Goal: Task Accomplishment & Management: Use online tool/utility

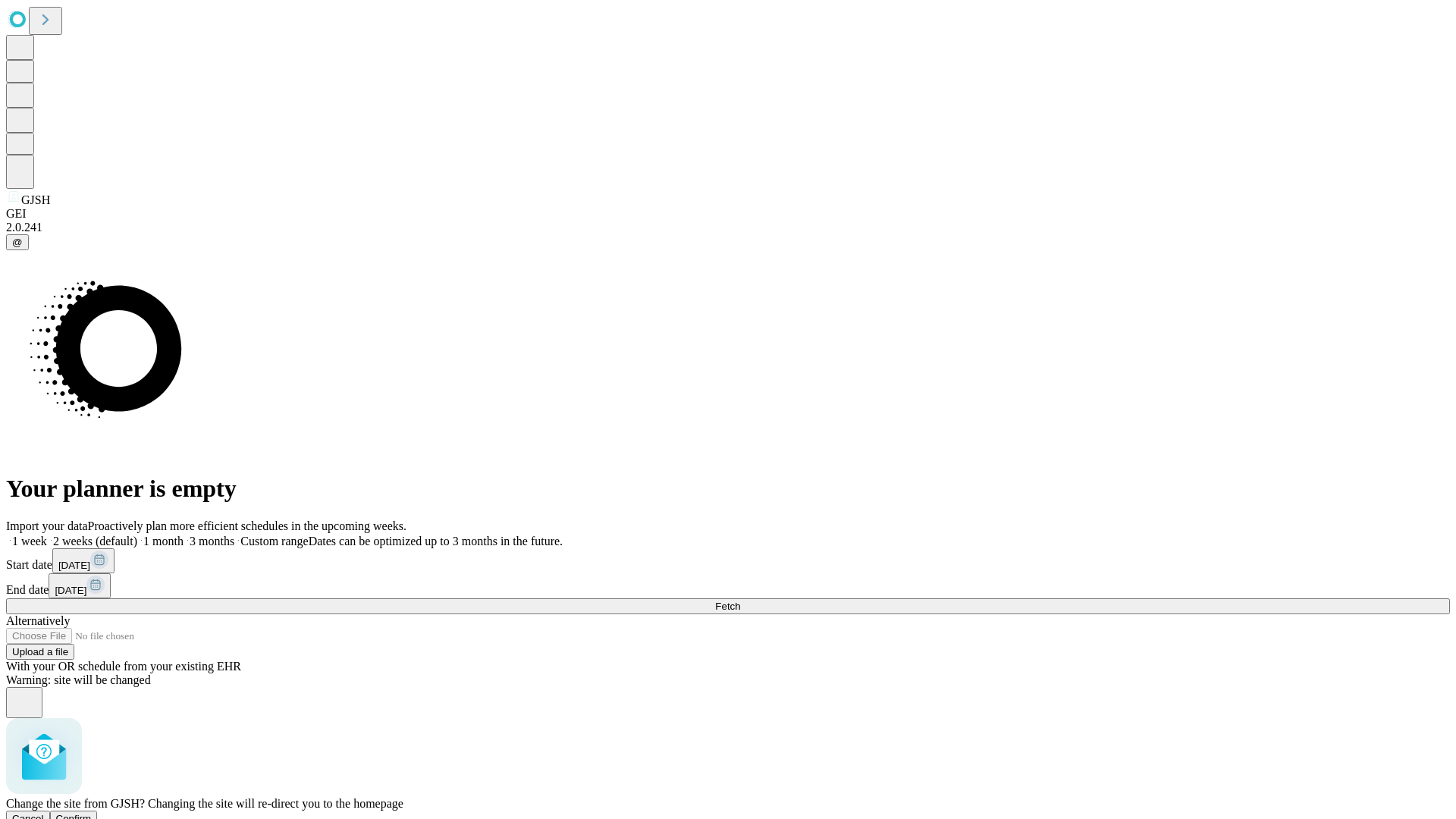
click at [92, 813] on span "Confirm" at bounding box center [74, 818] width 36 height 11
click at [183, 535] on label "1 month" at bounding box center [160, 541] width 46 height 13
click at [740, 601] on span "Fetch" at bounding box center [728, 606] width 25 height 11
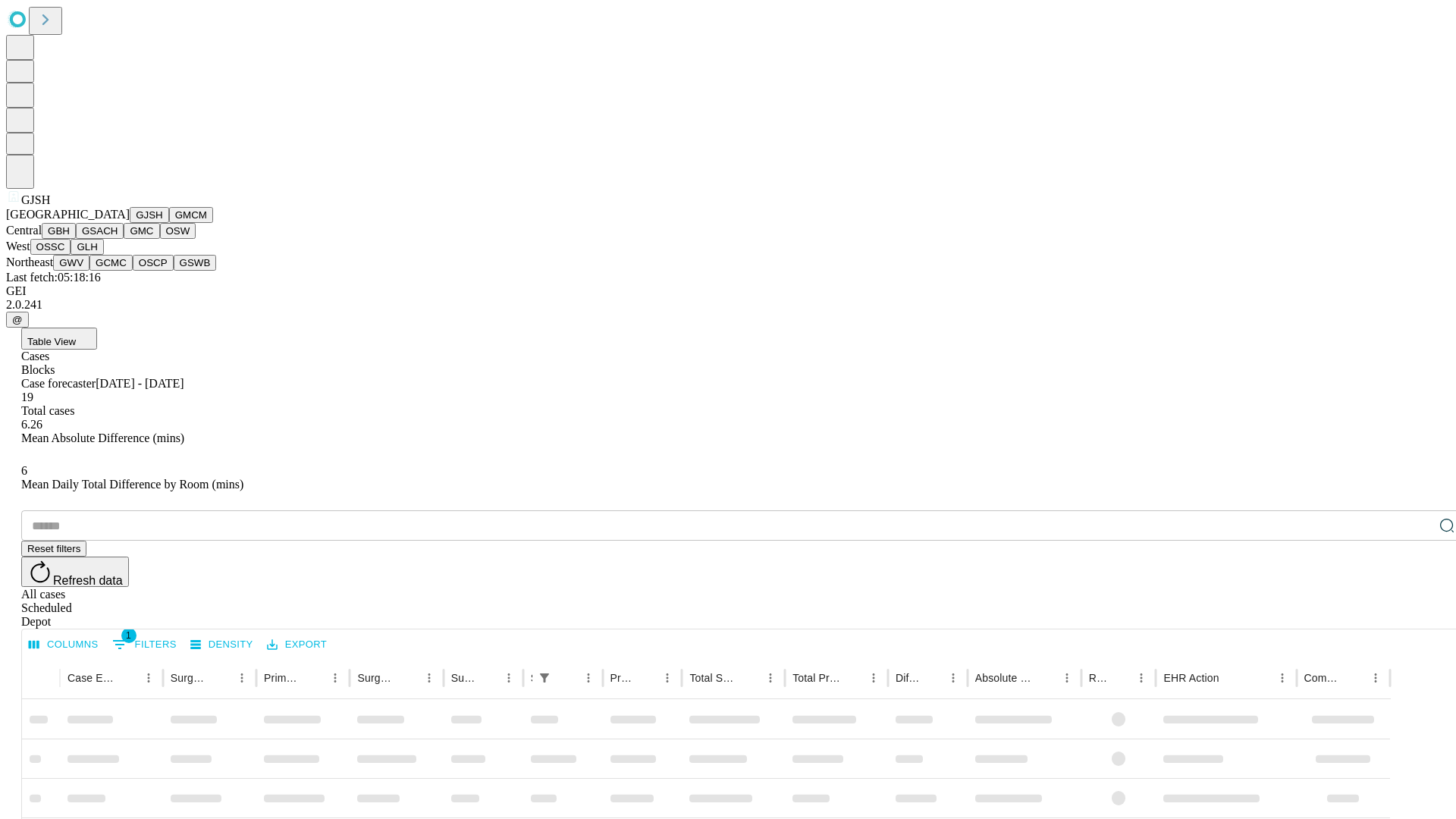
click at [169, 223] on button "GMCM" at bounding box center [191, 215] width 44 height 16
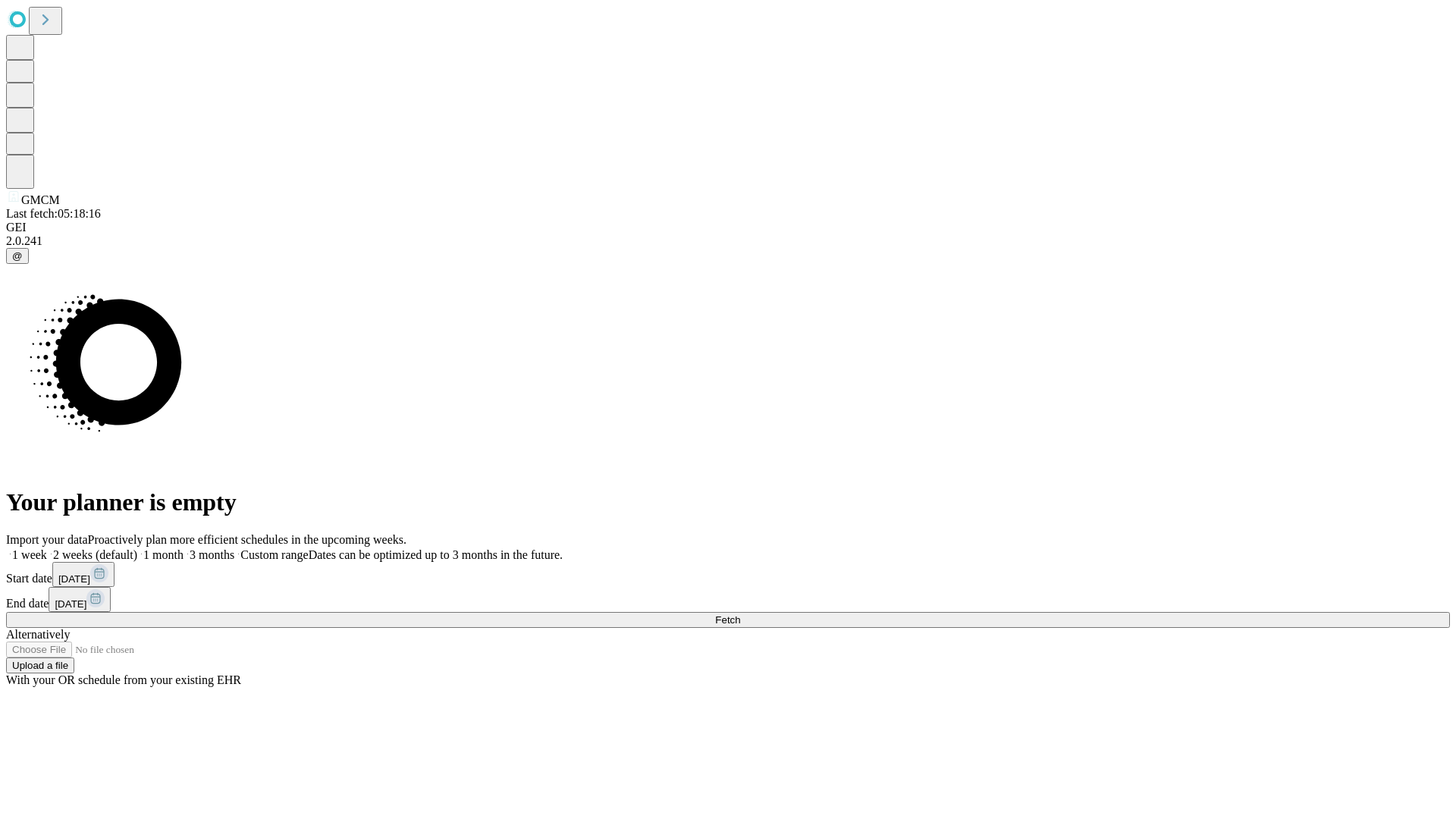
click at [183, 548] on label "1 month" at bounding box center [160, 554] width 46 height 13
click at [740, 614] on span "Fetch" at bounding box center [728, 619] width 25 height 11
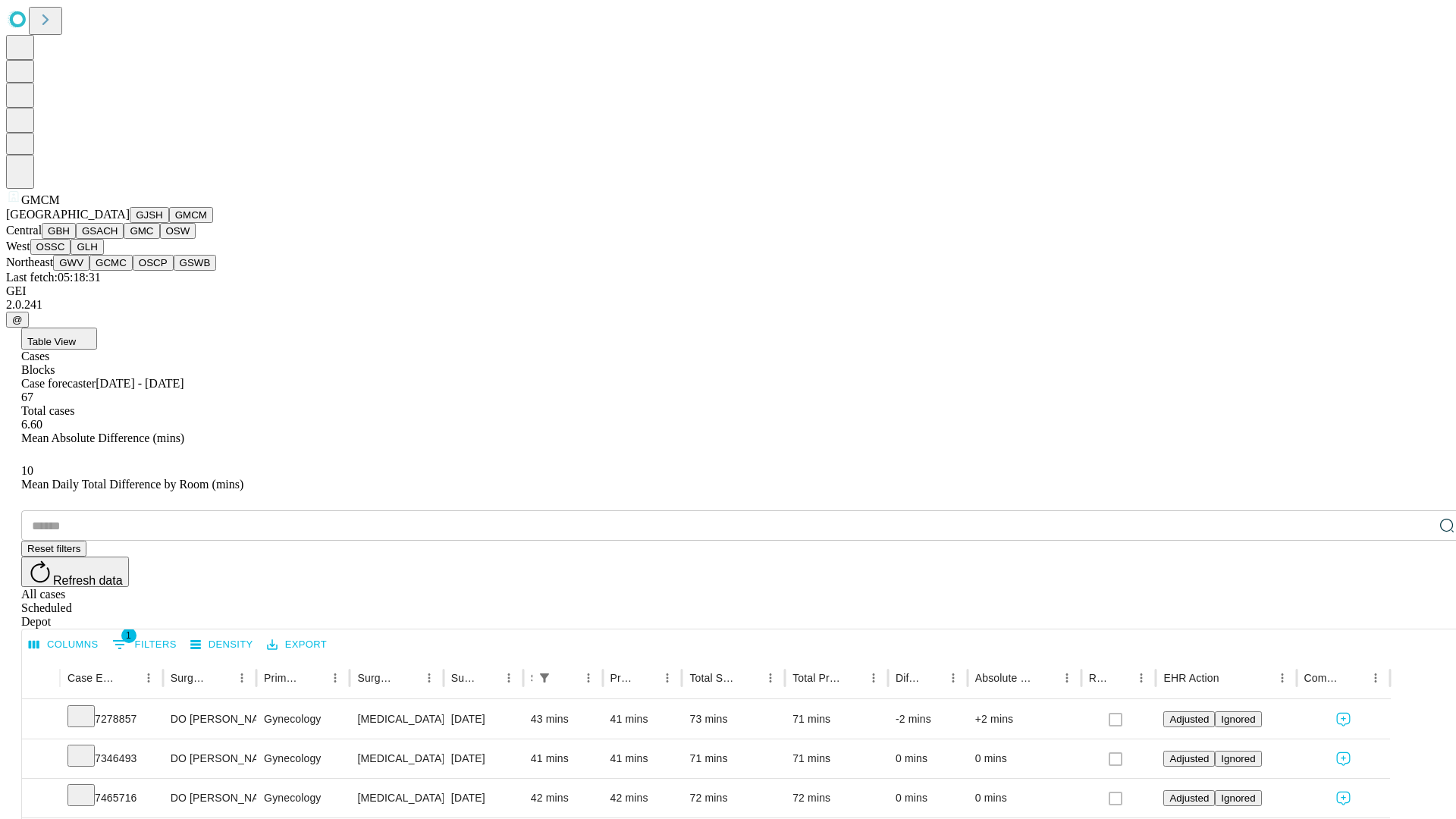
click at [76, 239] on button "GBH" at bounding box center [58, 231] width 34 height 16
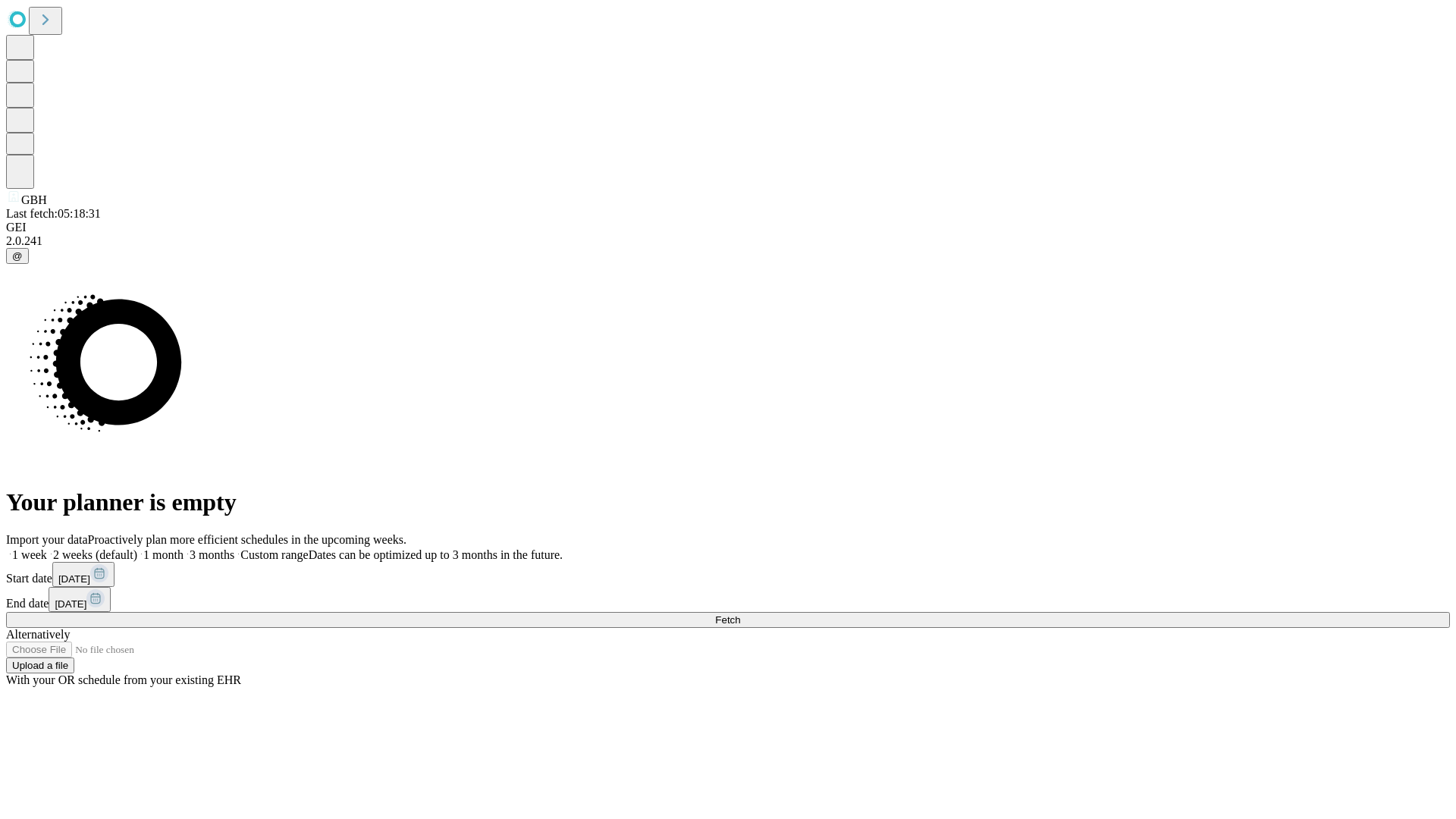
click at [183, 548] on label "1 month" at bounding box center [160, 554] width 46 height 13
click at [740, 614] on span "Fetch" at bounding box center [728, 619] width 25 height 11
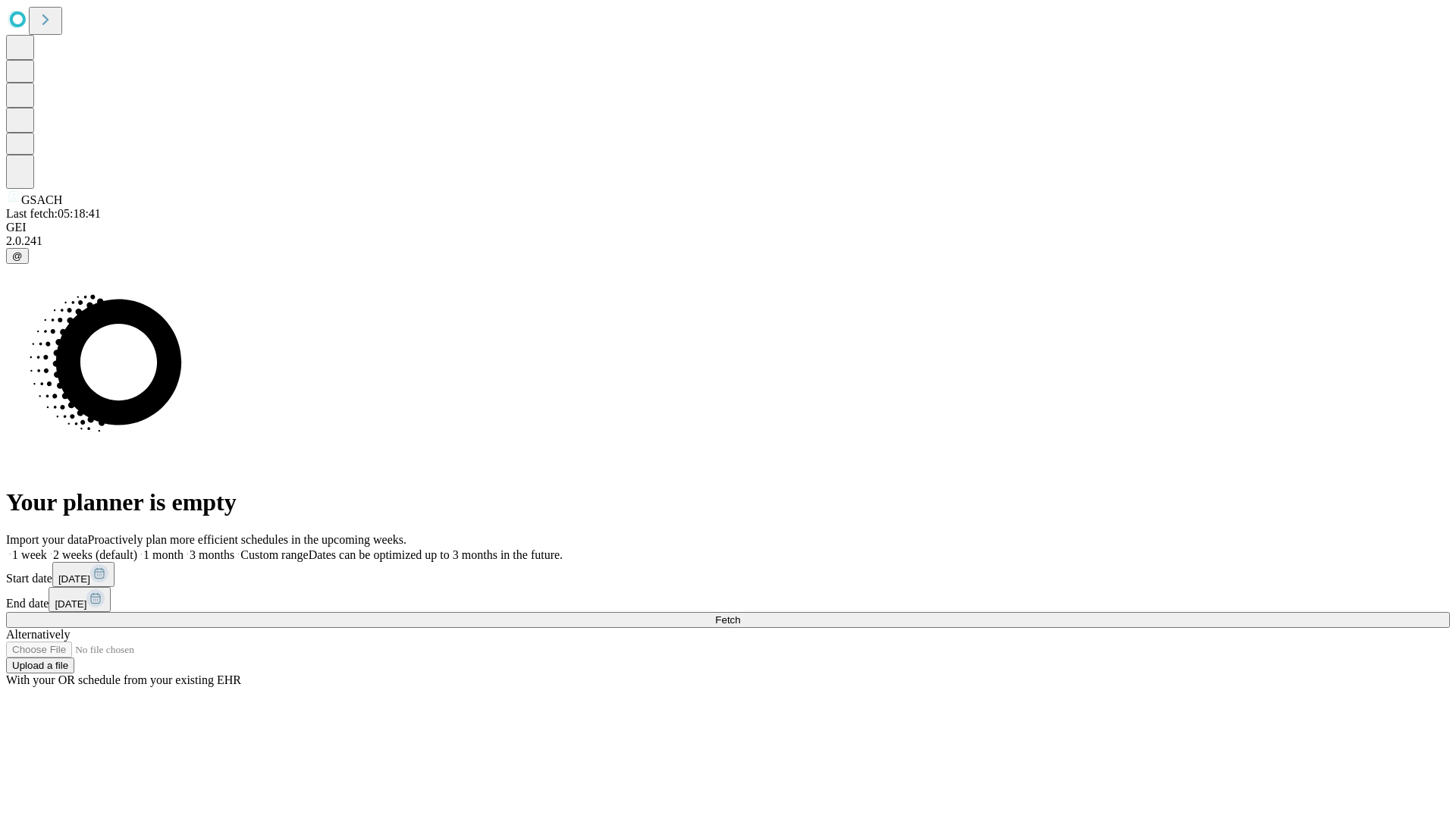
click at [183, 548] on label "1 month" at bounding box center [160, 554] width 46 height 13
click at [740, 614] on span "Fetch" at bounding box center [728, 619] width 25 height 11
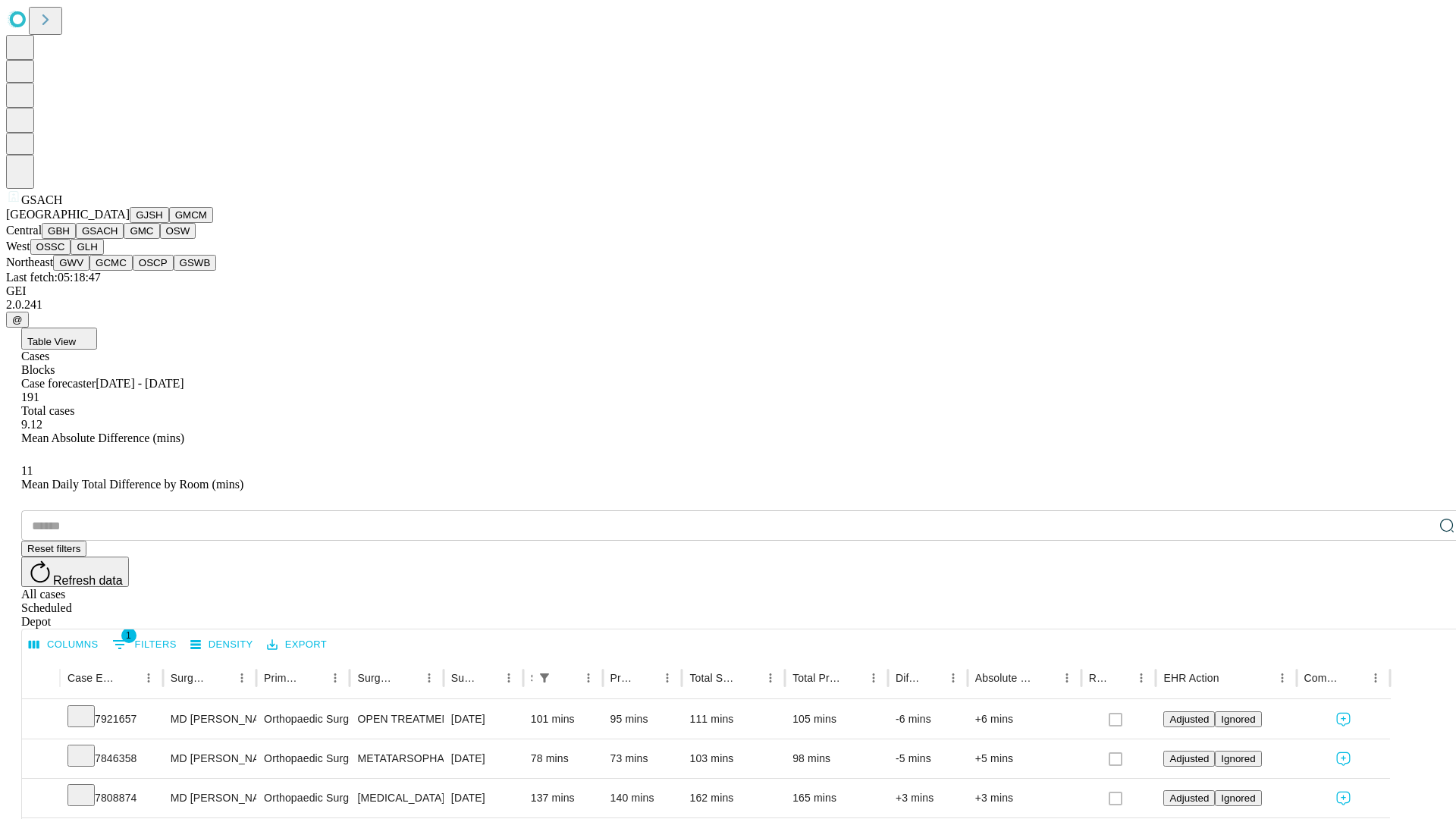
click at [123, 239] on button "GMC" at bounding box center [141, 231] width 36 height 16
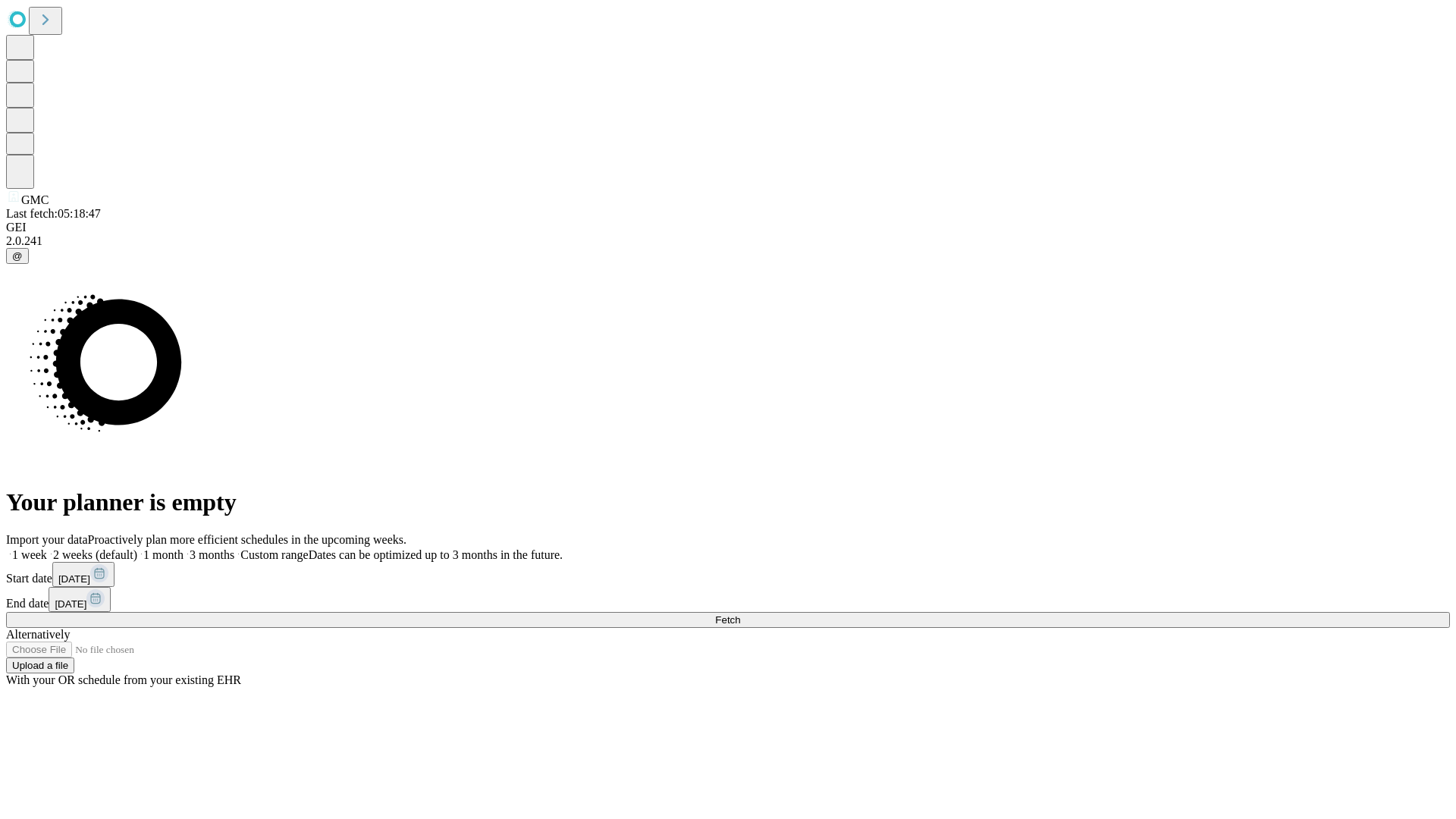
click at [183, 548] on label "1 month" at bounding box center [160, 554] width 46 height 13
click at [740, 614] on span "Fetch" at bounding box center [728, 619] width 25 height 11
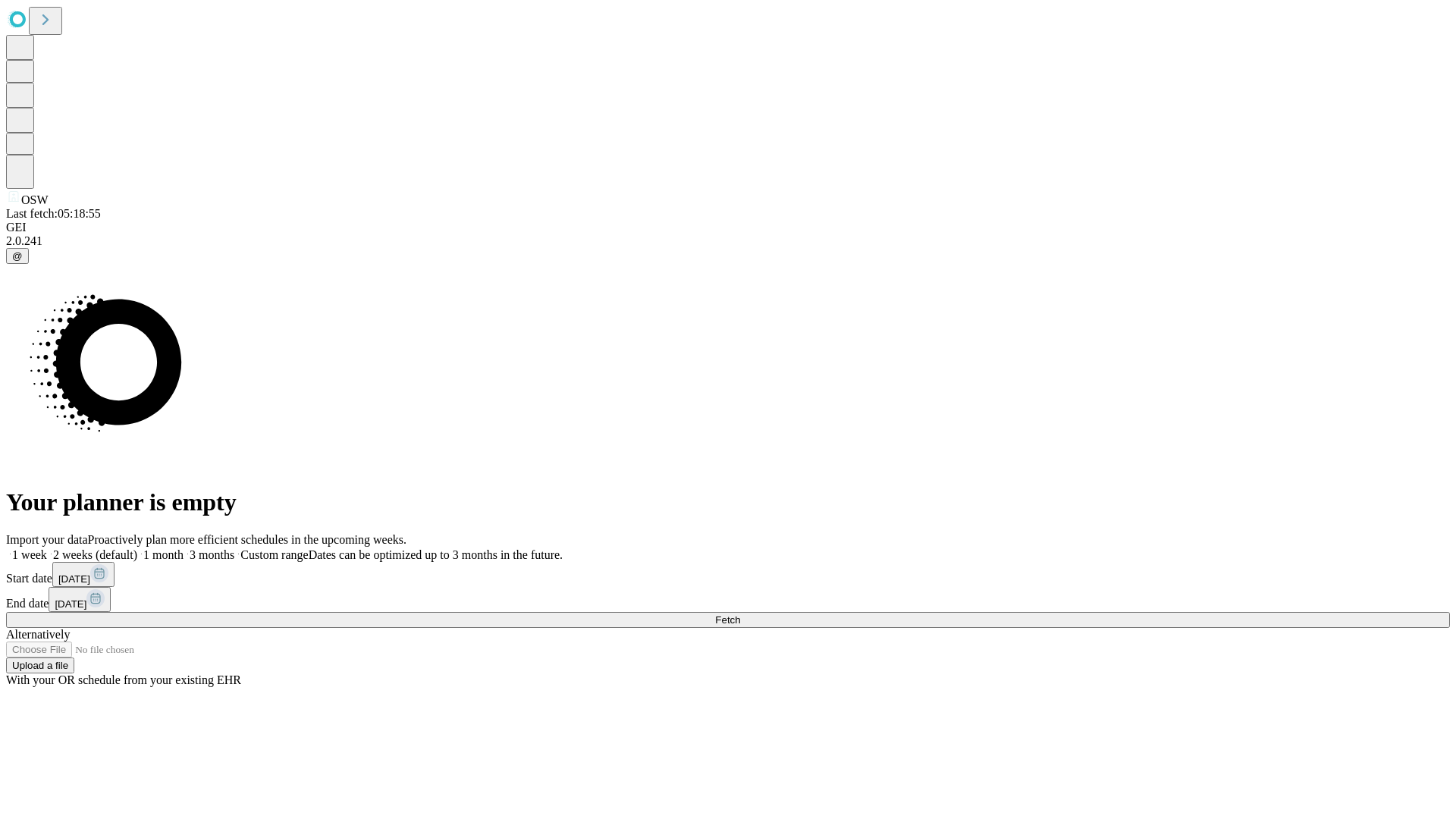
click at [183, 548] on label "1 month" at bounding box center [160, 554] width 46 height 13
click at [740, 614] on span "Fetch" at bounding box center [728, 619] width 25 height 11
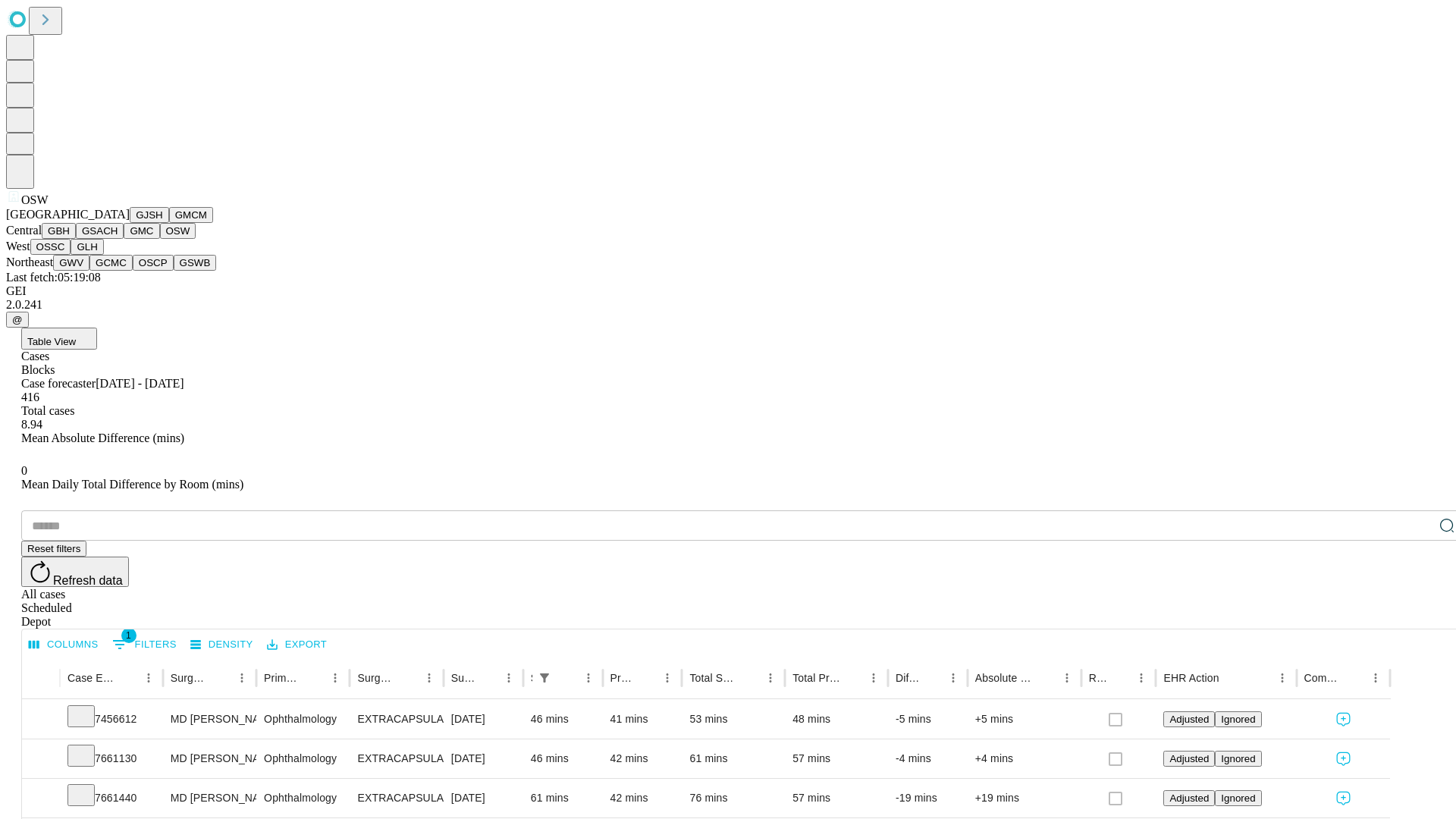
click at [71, 254] on button "OSSC" at bounding box center [50, 247] width 41 height 16
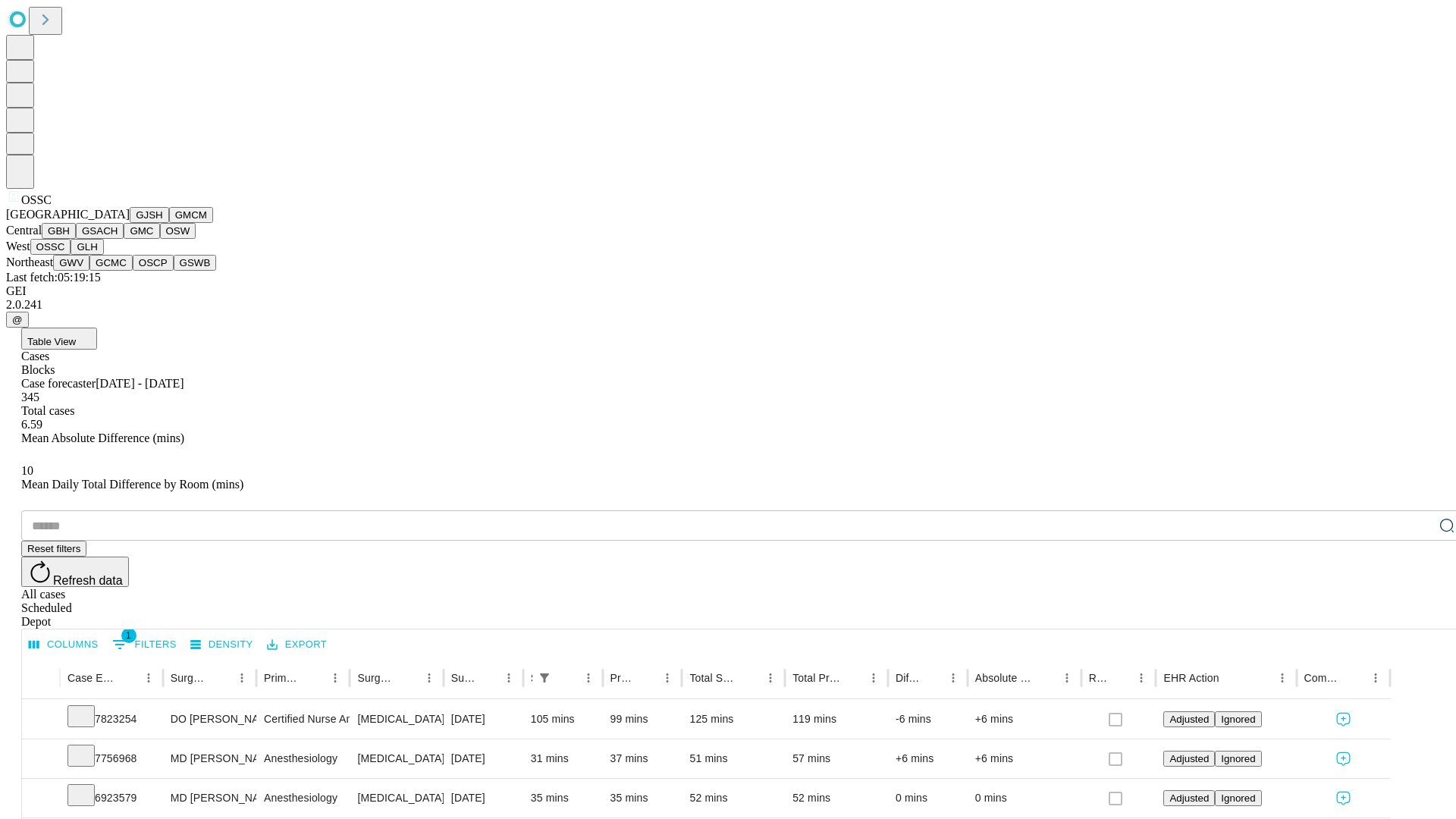
click at [103, 254] on button "GLH" at bounding box center [87, 247] width 33 height 16
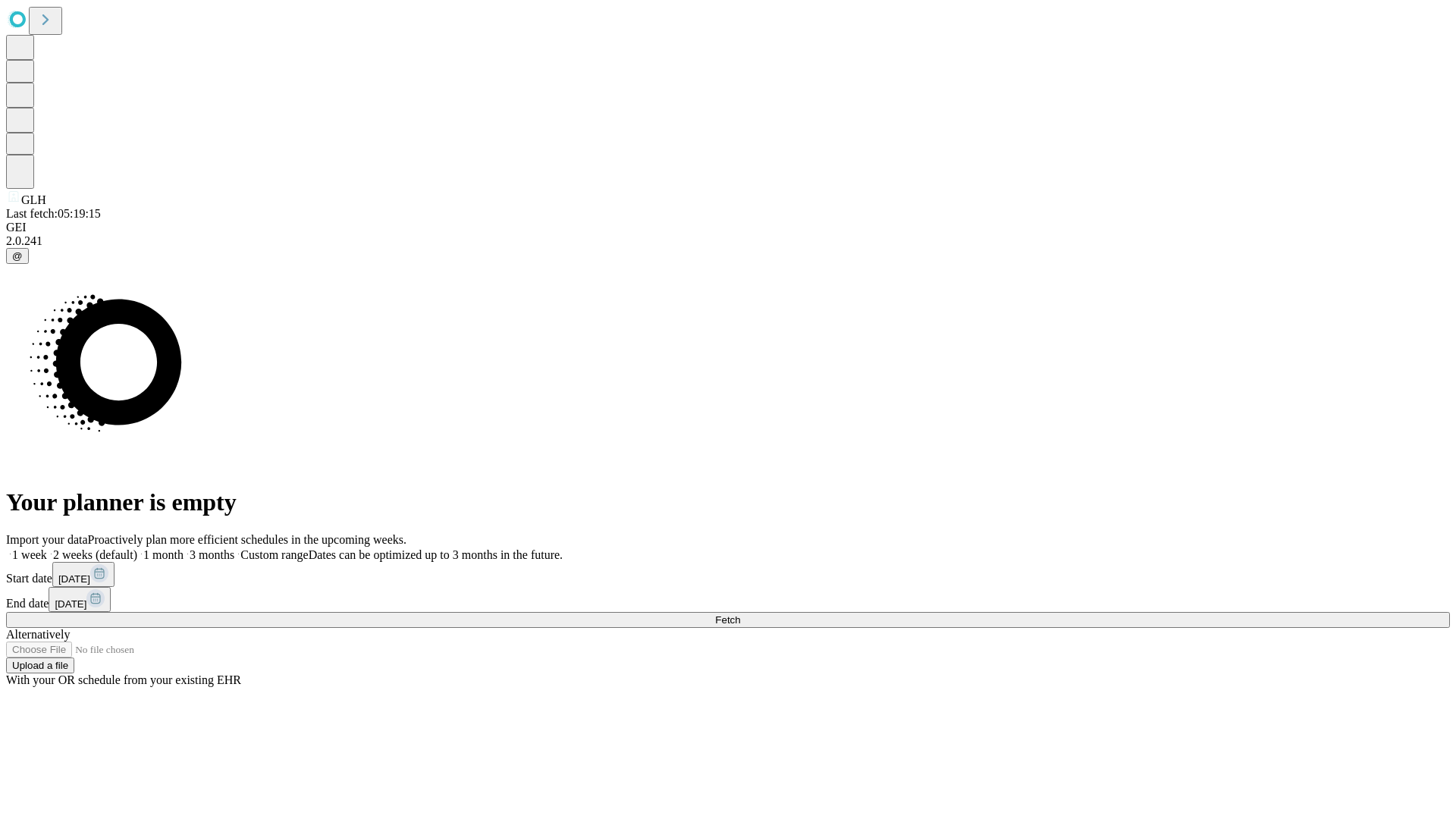
click at [183, 548] on label "1 month" at bounding box center [160, 554] width 46 height 13
click at [740, 614] on span "Fetch" at bounding box center [728, 619] width 25 height 11
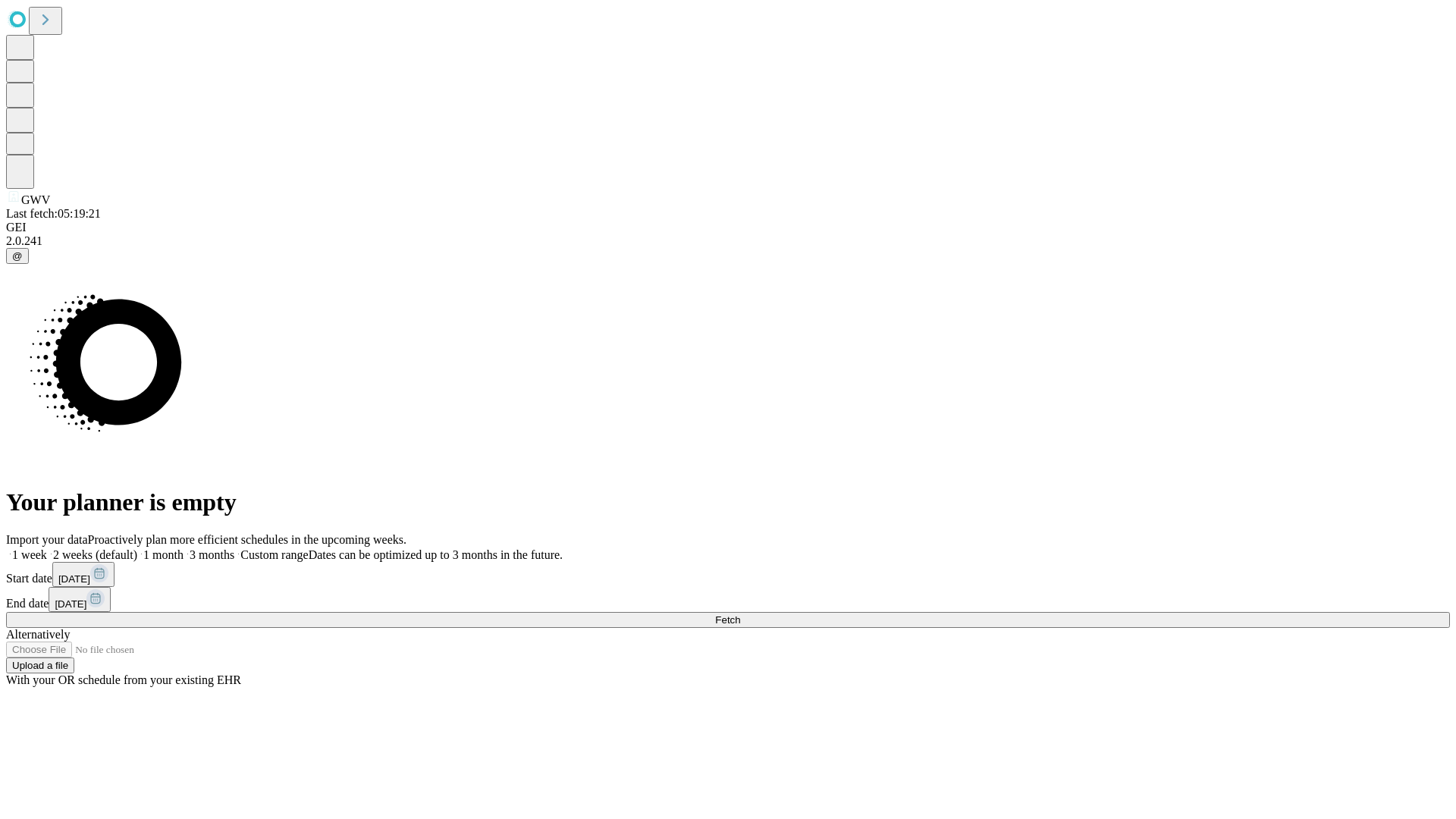
click at [740, 614] on span "Fetch" at bounding box center [728, 619] width 25 height 11
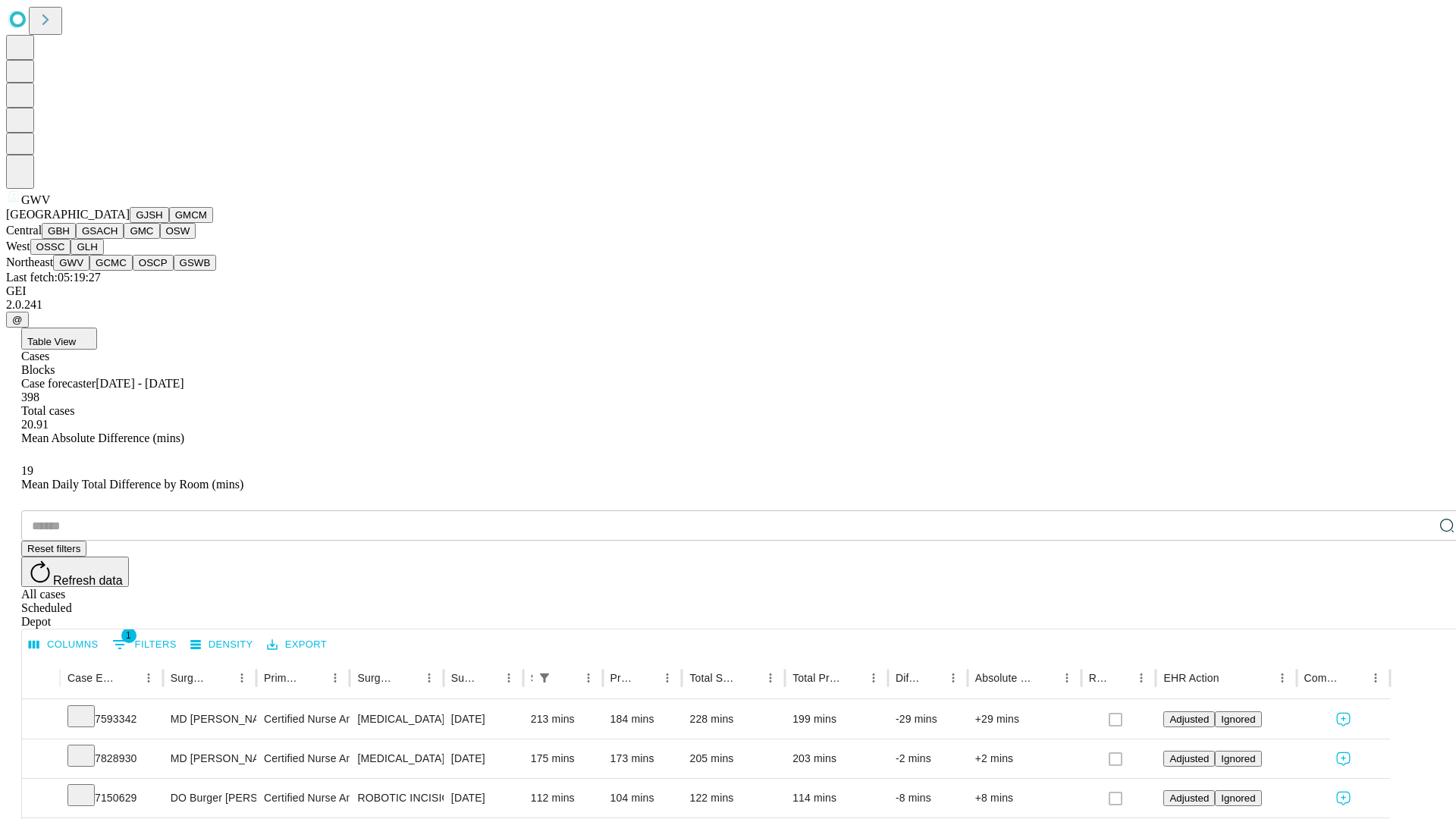
click at [117, 271] on button "GCMC" at bounding box center [111, 262] width 43 height 16
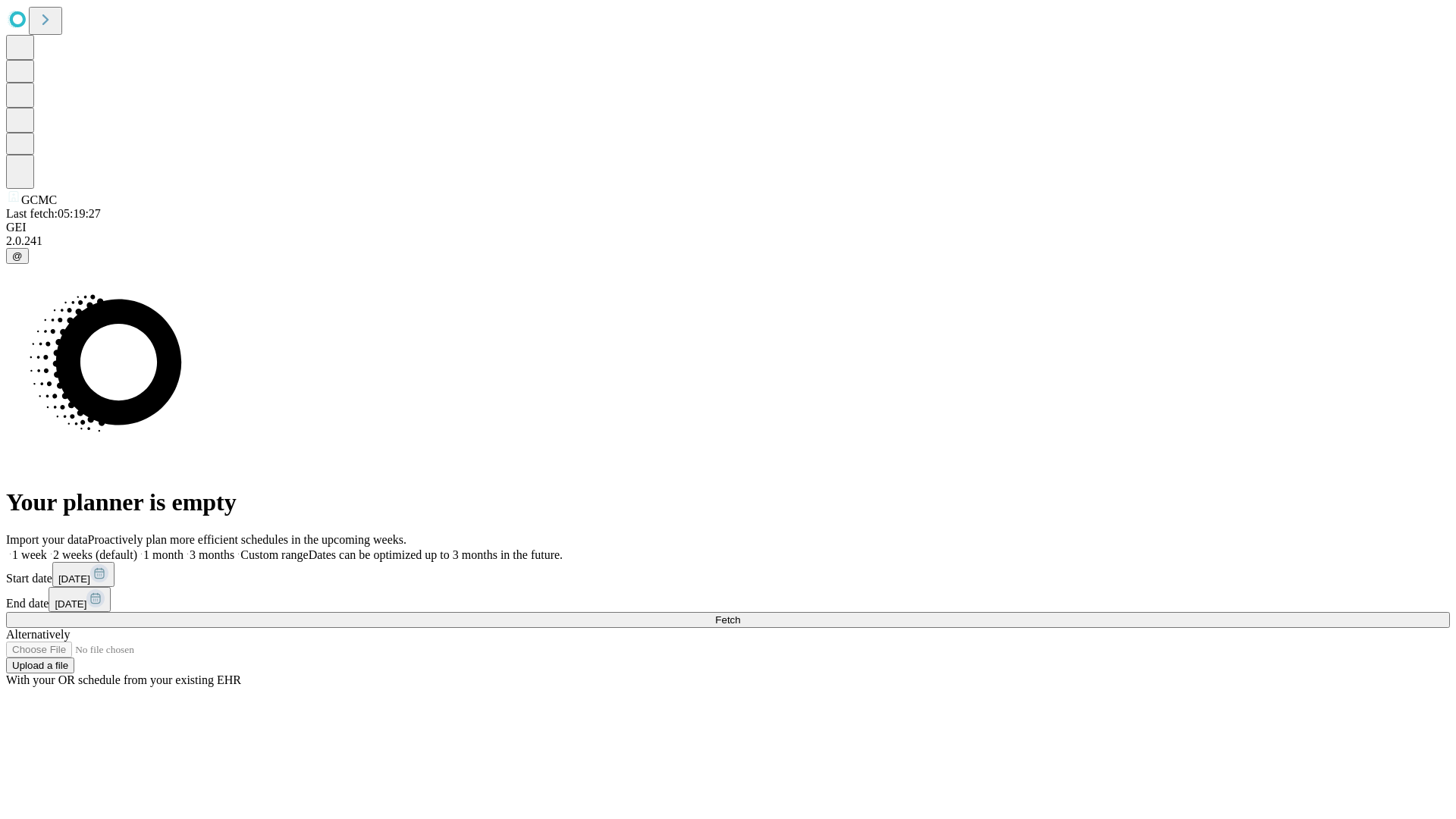
click at [183, 548] on label "1 month" at bounding box center [160, 554] width 46 height 13
click at [740, 614] on span "Fetch" at bounding box center [728, 619] width 25 height 11
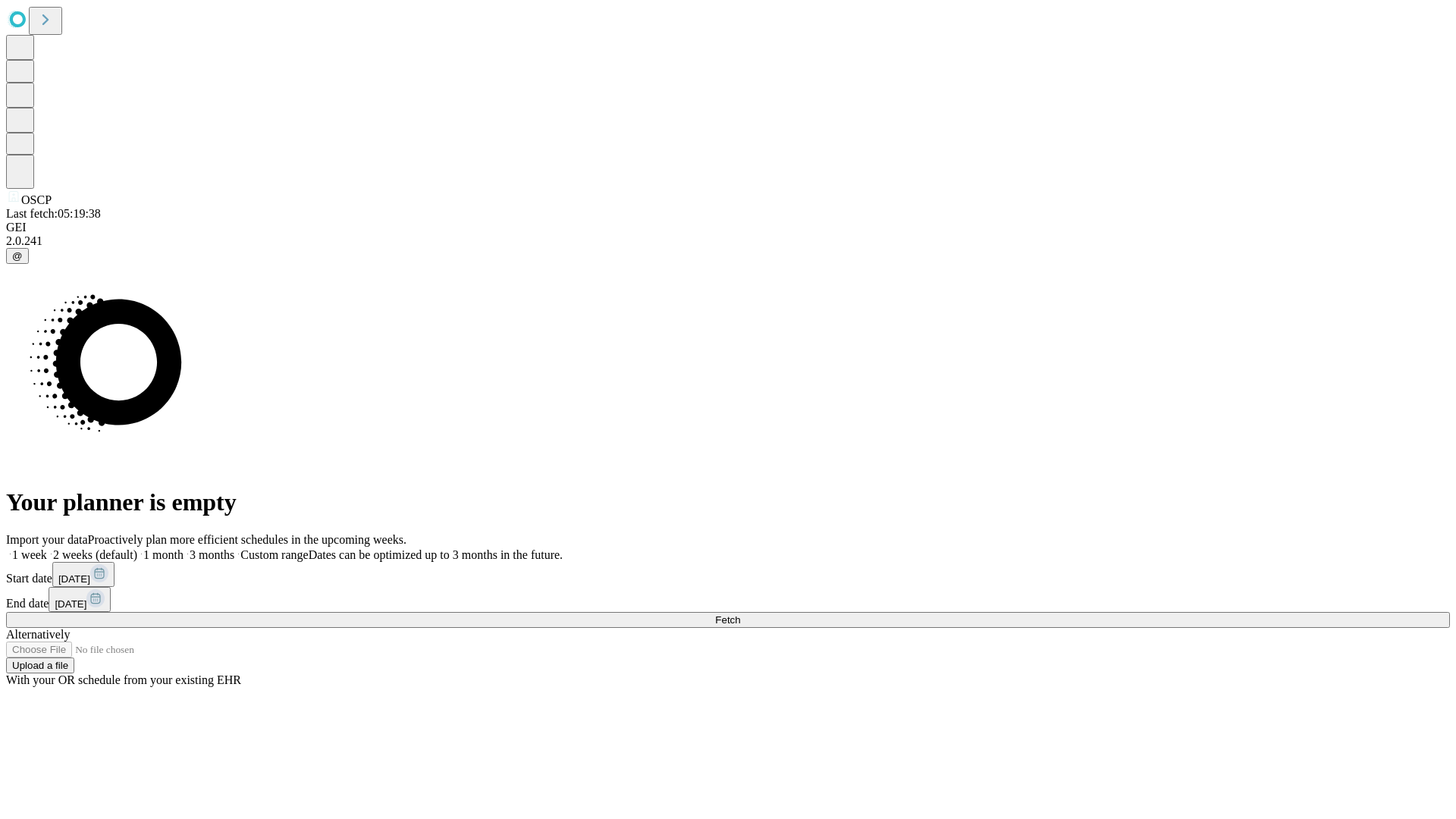
click at [183, 548] on label "1 month" at bounding box center [160, 554] width 46 height 13
click at [740, 614] on span "Fetch" at bounding box center [728, 619] width 25 height 11
